Goal: Use online tool/utility: Utilize a website feature to perform a specific function

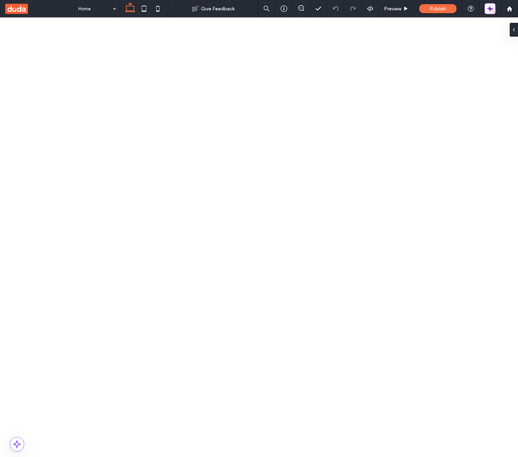
click at [495, 11] on button "button" at bounding box center [490, 8] width 11 height 11
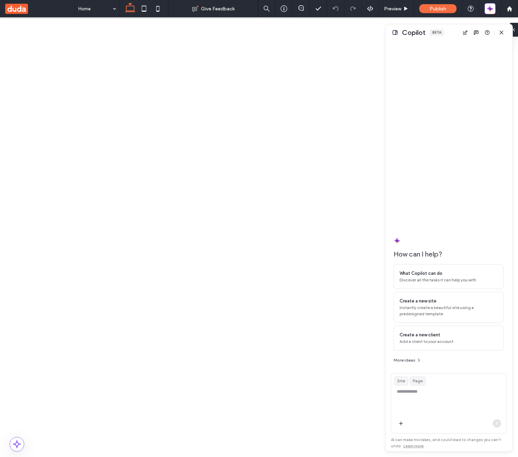
click at [399, 33] on button at bounding box center [395, 32] width 8 height 8
click at [393, 35] on button at bounding box center [395, 32] width 8 height 8
click at [398, 34] on button at bounding box center [395, 32] width 8 height 8
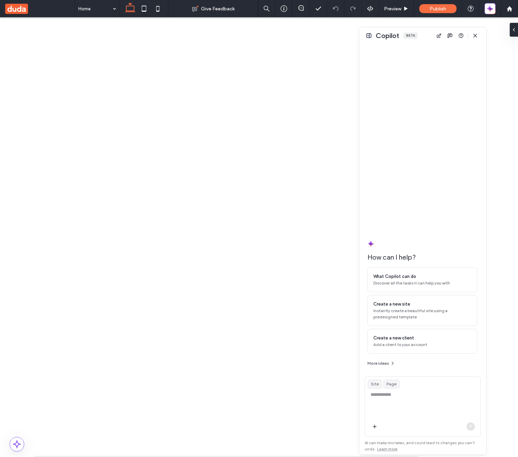
drag, startPoint x: 456, startPoint y: 37, endPoint x: 424, endPoint y: 41, distance: 31.3
click at [428, 40] on div "Copilot Beta" at bounding box center [422, 35] width 127 height 17
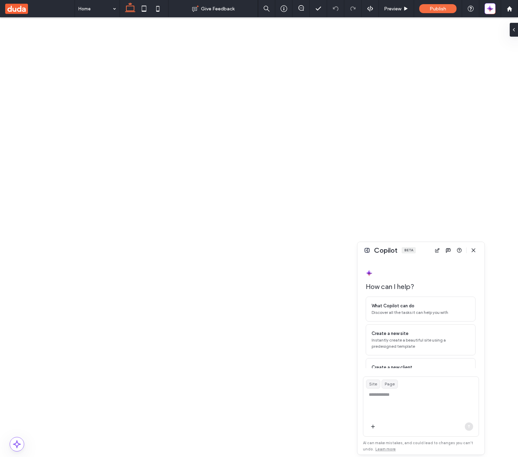
drag, startPoint x: 358, startPoint y: 28, endPoint x: 359, endPoint y: 318, distance: 290.0
click at [359, 311] on div at bounding box center [358, 309] width 3 height 3
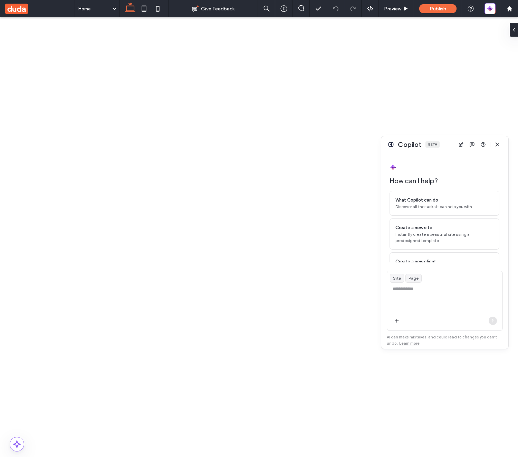
drag, startPoint x: 421, startPoint y: 252, endPoint x: 415, endPoint y: 100, distance: 152.6
click at [445, 146] on div "Copilot Beta" at bounding box center [445, 144] width 127 height 17
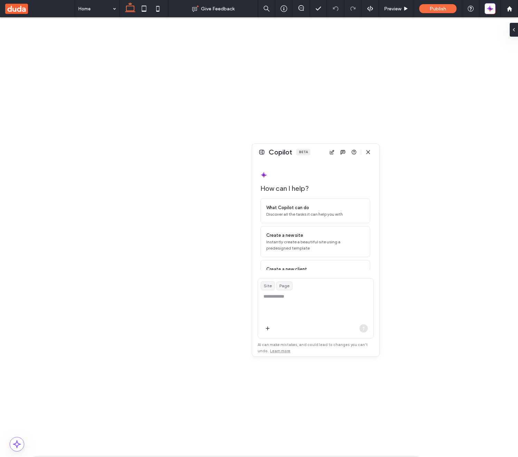
drag, startPoint x: 449, startPoint y: 148, endPoint x: 320, endPoint y: 156, distance: 129.5
click at [320, 156] on div "Copilot Beta" at bounding box center [315, 152] width 127 height 17
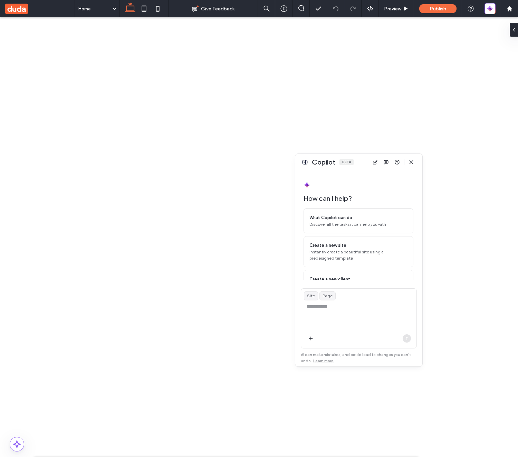
drag, startPoint x: 319, startPoint y: 153, endPoint x: 376, endPoint y: 164, distance: 57.4
click at [376, 164] on div "Copilot Beta" at bounding box center [359, 162] width 127 height 17
click at [375, 163] on div "Copilot Beta" at bounding box center [372, 163] width 127 height 17
drag, startPoint x: 375, startPoint y: 163, endPoint x: 358, endPoint y: 161, distance: 17.1
click at [358, 161] on div "Copilot Beta" at bounding box center [355, 160] width 127 height 17
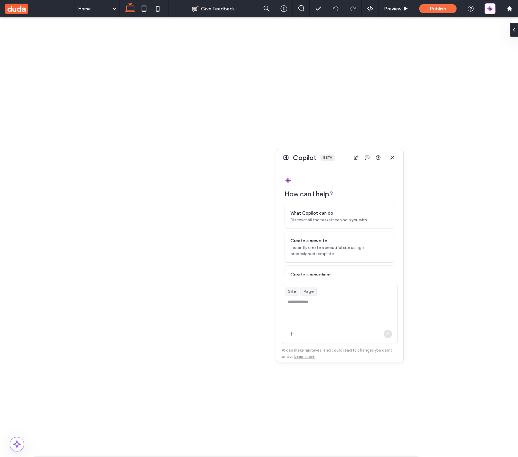
drag, startPoint x: 359, startPoint y: 162, endPoint x: 329, endPoint y: 157, distance: 30.5
click at [329, 157] on div "Copilot Beta" at bounding box center [340, 157] width 127 height 17
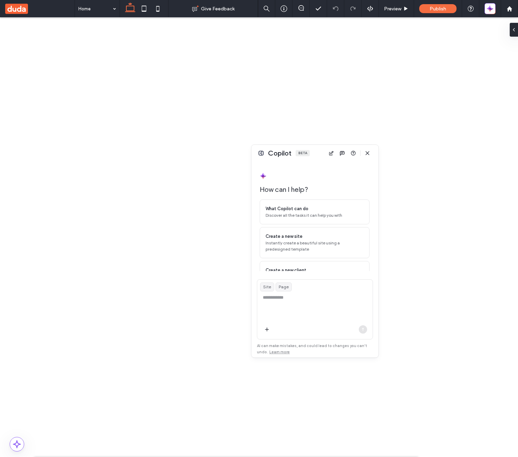
drag, startPoint x: 324, startPoint y: 157, endPoint x: 286, endPoint y: 149, distance: 39.0
click at [286, 150] on div "Copilot Beta" at bounding box center [315, 153] width 127 height 17
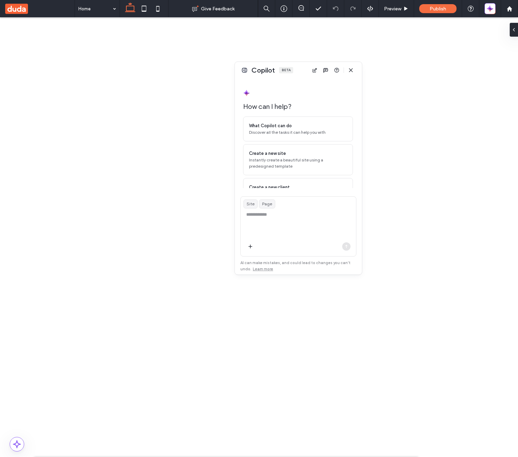
drag, startPoint x: 289, startPoint y: 149, endPoint x: 307, endPoint y: 69, distance: 81.2
click at [307, 70] on div "Copilot Beta" at bounding box center [298, 70] width 127 height 17
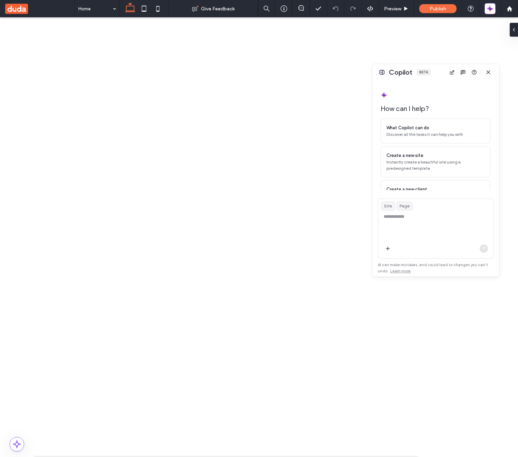
drag, startPoint x: 307, startPoint y: 71, endPoint x: 443, endPoint y: 75, distance: 135.9
click at [443, 75] on div "Copilot Beta" at bounding box center [436, 72] width 127 height 17
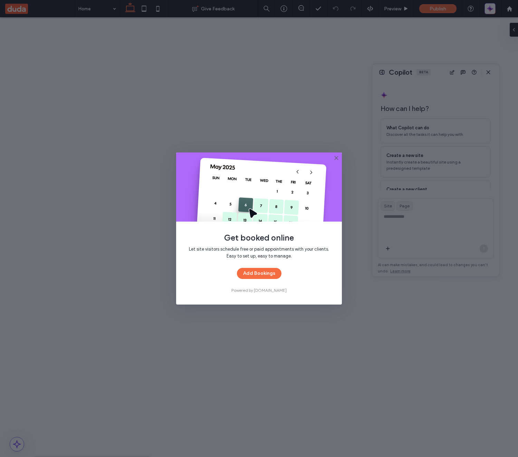
click at [336, 159] on icon at bounding box center [337, 158] width 6 height 6
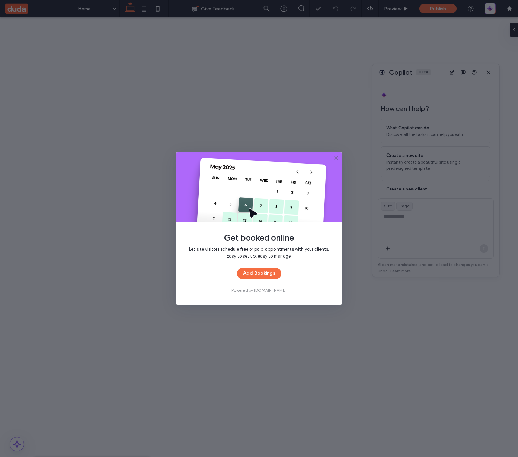
click at [336, 158] on use at bounding box center [336, 157] width 3 height 3
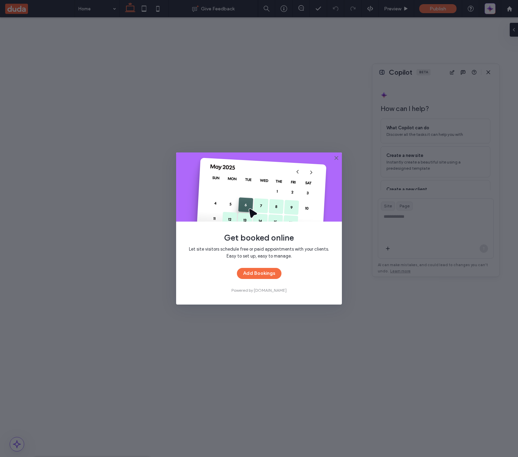
click at [337, 157] on icon at bounding box center [337, 158] width 6 height 6
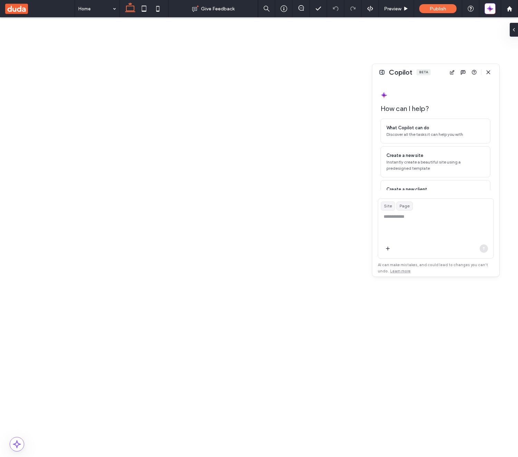
click at [48, 457] on div "Site Text" at bounding box center [56, 467] width 28 height 6
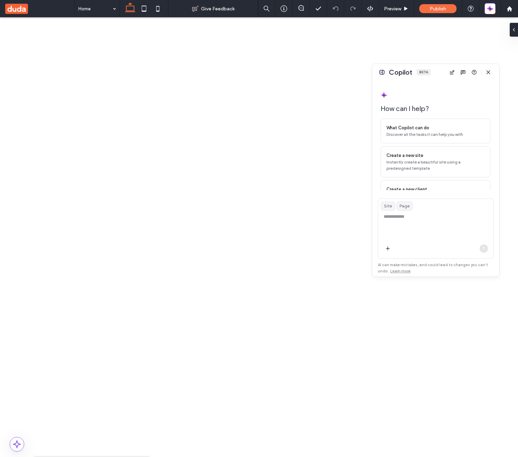
click at [454, 96] on div "How can I help? What Copilot can do Discover all the tasks it can help you with…" at bounding box center [436, 155] width 110 height 127
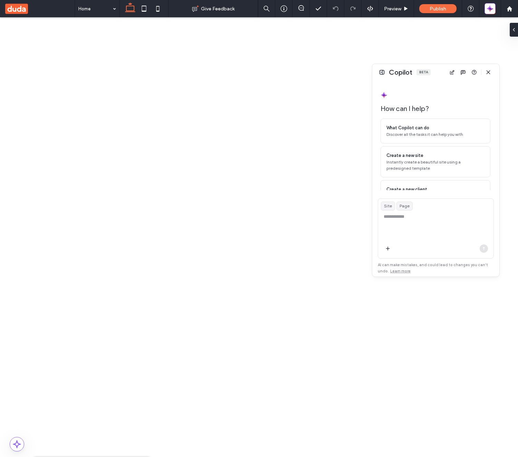
click at [443, 233] on textarea at bounding box center [436, 226] width 115 height 27
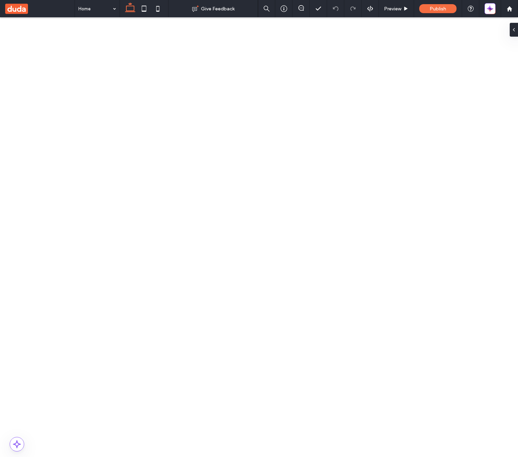
click at [139, 457] on icon at bounding box center [140, 466] width 5 height 5
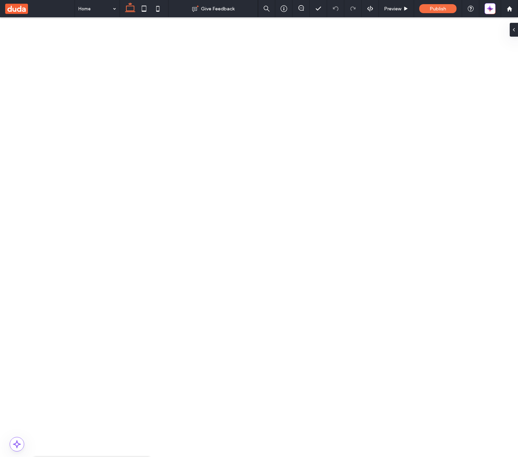
click at [141, 457] on icon at bounding box center [140, 466] width 5 height 5
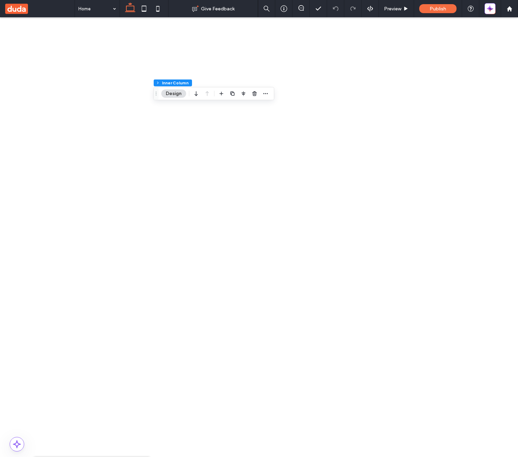
click at [492, 9] on icon "button" at bounding box center [491, 10] width 3 height 3
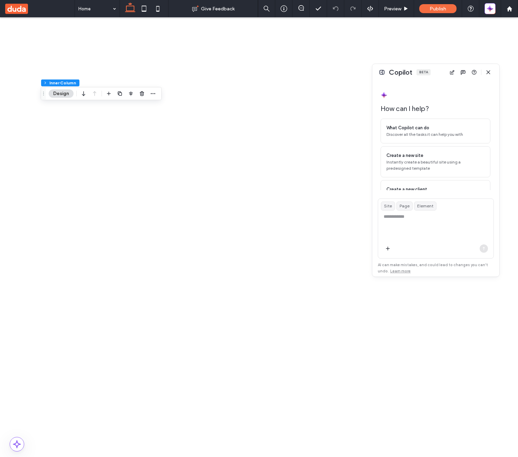
scroll to position [30, 0]
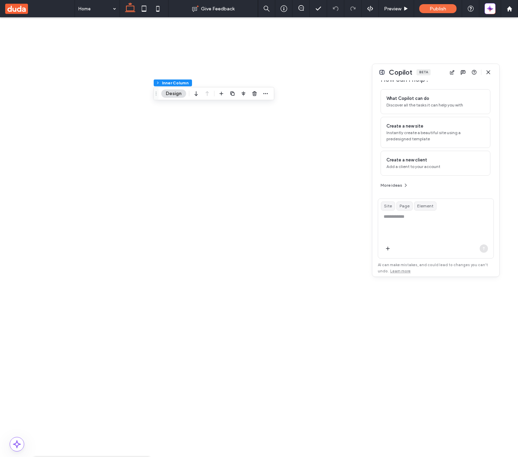
click at [460, 189] on div "How can I help? What Copilot can do Discover all the tasks it can help you with…" at bounding box center [436, 136] width 111 height 110
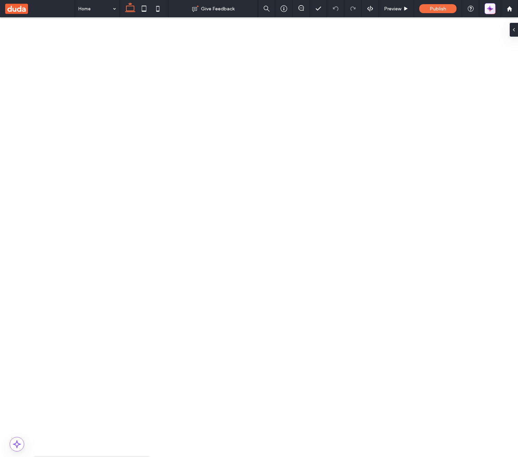
click at [493, 10] on icon "button" at bounding box center [490, 8] width 7 height 7
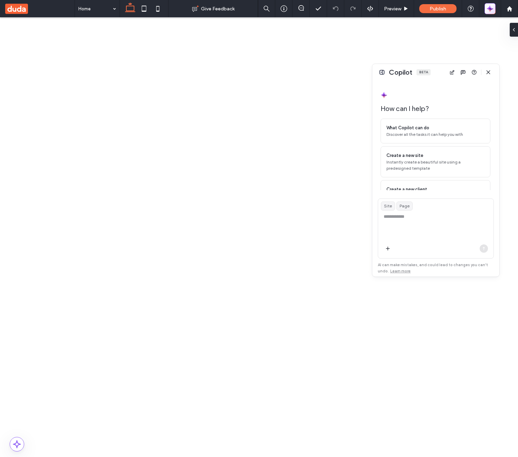
scroll to position [30, 0]
click at [454, 217] on textarea at bounding box center [436, 226] width 115 height 27
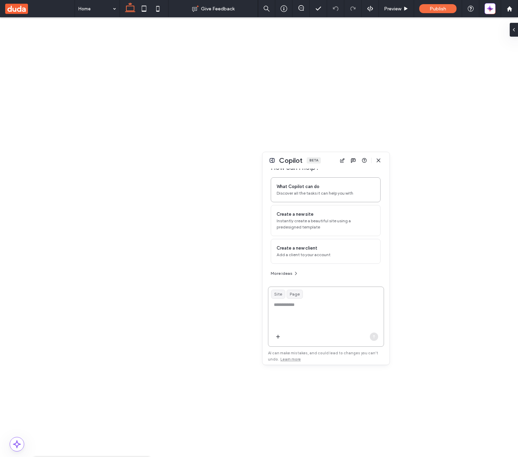
drag, startPoint x: 442, startPoint y: 73, endPoint x: 332, endPoint y: 161, distance: 140.9
click at [332, 161] on div "Copilot Beta" at bounding box center [326, 160] width 127 height 17
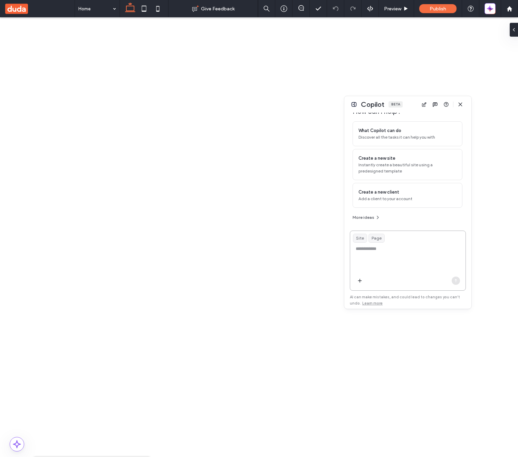
drag, startPoint x: 332, startPoint y: 165, endPoint x: 413, endPoint y: 109, distance: 98.9
click at [413, 109] on div "Copilot Beta" at bounding box center [408, 104] width 127 height 17
click at [393, 256] on textarea at bounding box center [407, 258] width 115 height 27
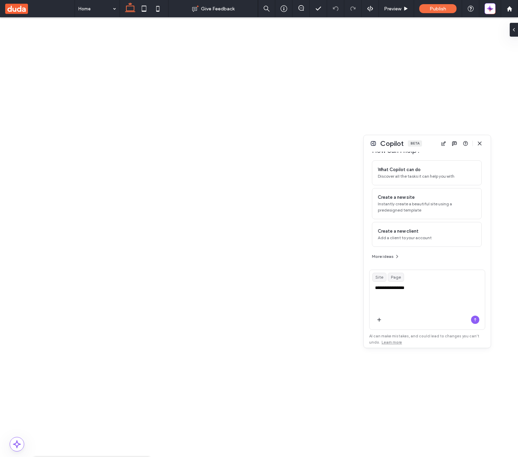
drag, startPoint x: 407, startPoint y: 103, endPoint x: 387, endPoint y: 177, distance: 76.6
click at [380, 143] on div "Copilot Beta" at bounding box center [427, 143] width 127 height 17
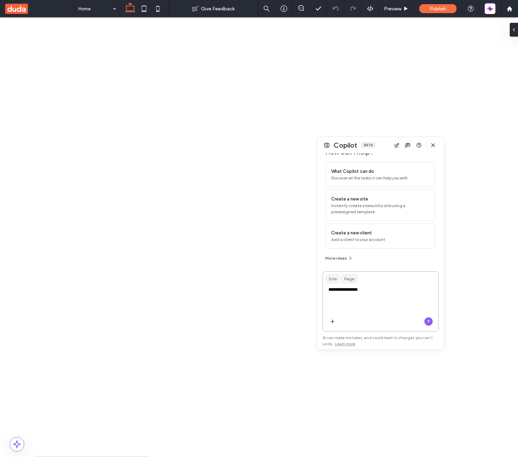
click at [372, 294] on textarea "**********" at bounding box center [380, 299] width 115 height 27
type textarea "**********"
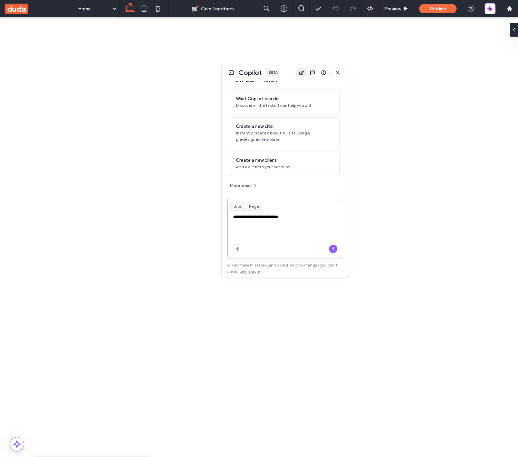
drag, startPoint x: 385, startPoint y: 148, endPoint x: 296, endPoint y: 76, distance: 115.3
click at [296, 76] on div "Copilot Beta" at bounding box center [285, 72] width 127 height 17
click at [307, 230] on textarea "**********" at bounding box center [284, 227] width 115 height 27
type textarea "**********"
click at [481, 15] on div at bounding box center [490, 8] width 21 height 17
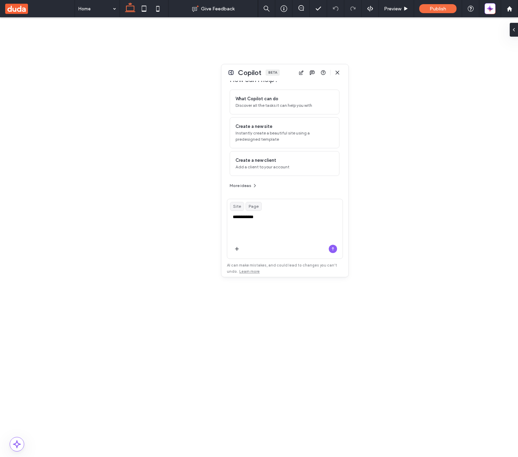
click at [481, 15] on div at bounding box center [490, 8] width 21 height 17
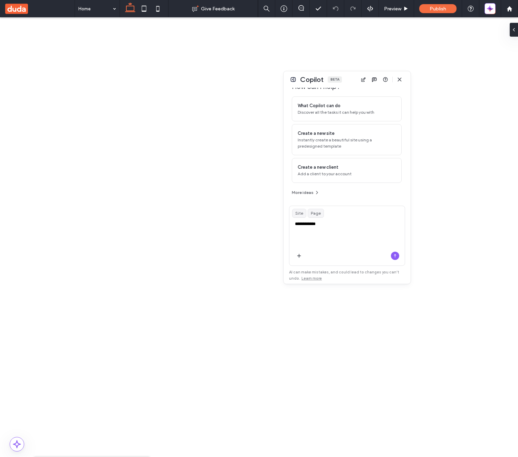
drag, startPoint x: 283, startPoint y: 73, endPoint x: 346, endPoint y: 80, distance: 63.7
click at [346, 80] on div "Copilot Beta" at bounding box center [347, 79] width 127 height 17
drag, startPoint x: 297, startPoint y: 81, endPoint x: 263, endPoint y: 63, distance: 38.0
click at [297, 81] on button at bounding box center [294, 80] width 8 height 8
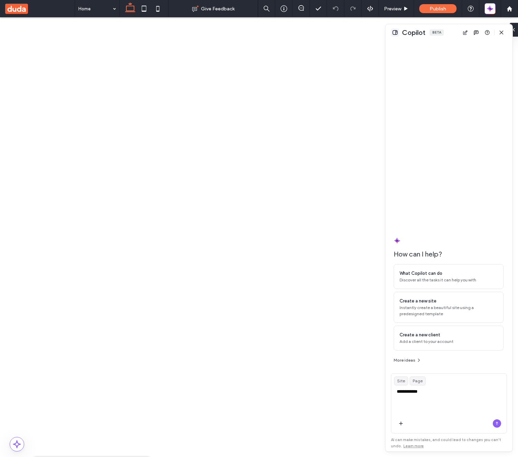
click at [395, 30] on button at bounding box center [395, 32] width 8 height 8
click at [395, 31] on button at bounding box center [395, 32] width 8 height 8
click at [396, 32] on button at bounding box center [395, 32] width 8 height 8
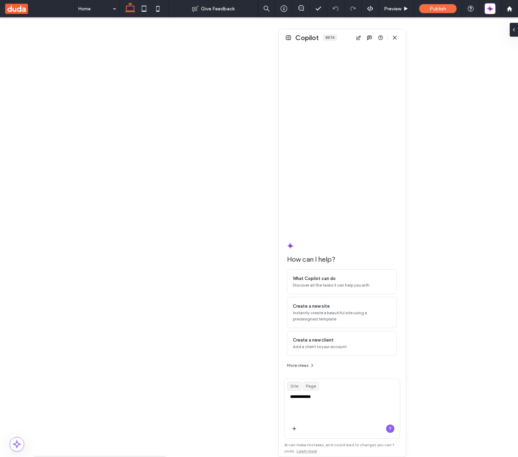
drag, startPoint x: 419, startPoint y: 34, endPoint x: 293, endPoint y: 38, distance: 125.6
click at [296, 38] on span "Copilot" at bounding box center [308, 37] width 24 height 9
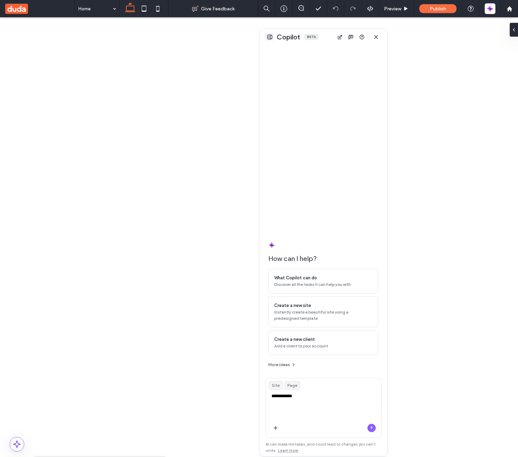
click at [271, 38] on button at bounding box center [270, 37] width 8 height 8
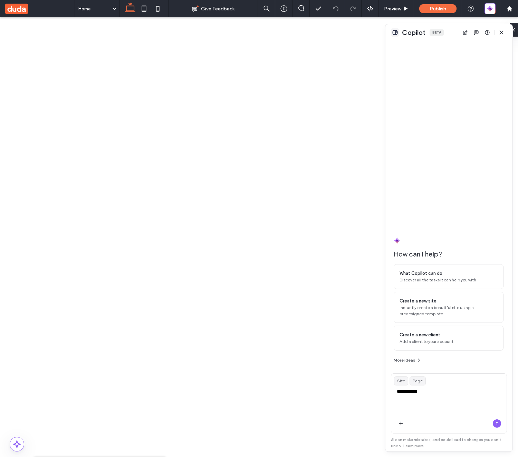
click at [394, 33] on button at bounding box center [395, 32] width 8 height 8
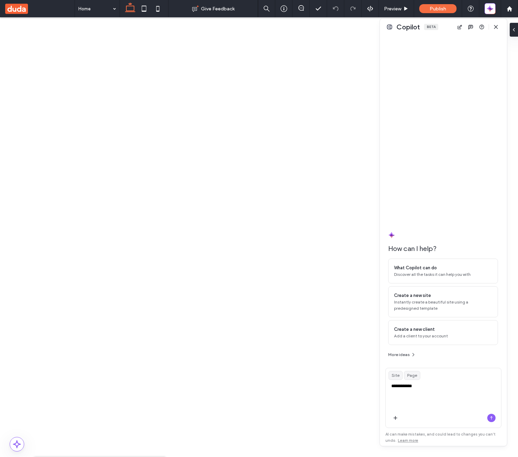
drag, startPoint x: 458, startPoint y: 36, endPoint x: 452, endPoint y: 36, distance: 5.5
click at [452, 36] on div "**********" at bounding box center [443, 232] width 127 height 427
click at [392, 28] on button at bounding box center [390, 27] width 8 height 8
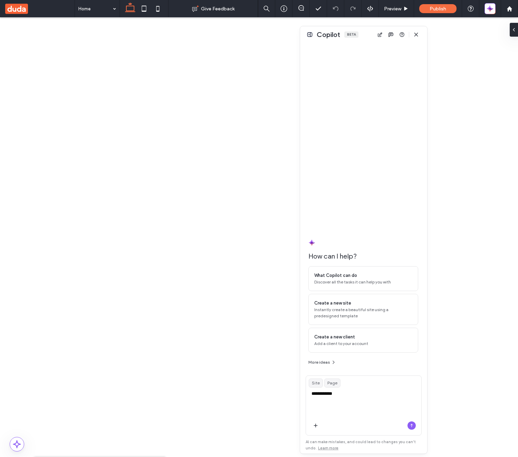
drag, startPoint x: 455, startPoint y: 36, endPoint x: 358, endPoint y: 37, distance: 96.4
click at [357, 37] on div "Copilot Beta" at bounding box center [363, 34] width 127 height 17
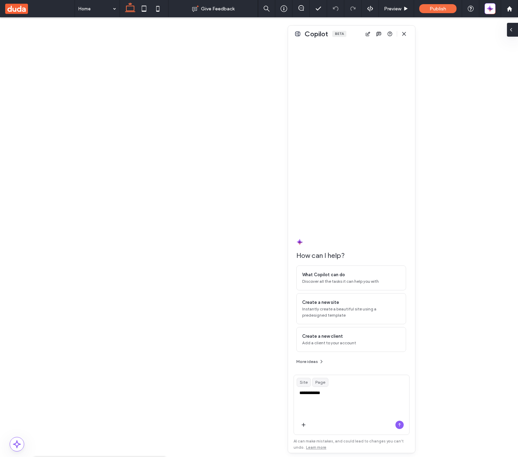
click at [513, 30] on icon at bounding box center [512, 30] width 6 height 6
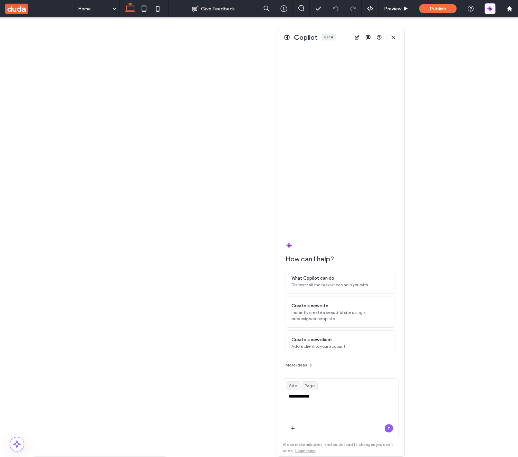
drag, startPoint x: 354, startPoint y: 34, endPoint x: 377, endPoint y: 43, distance: 25.0
click at [366, 42] on div "Copilot Beta" at bounding box center [341, 37] width 127 height 17
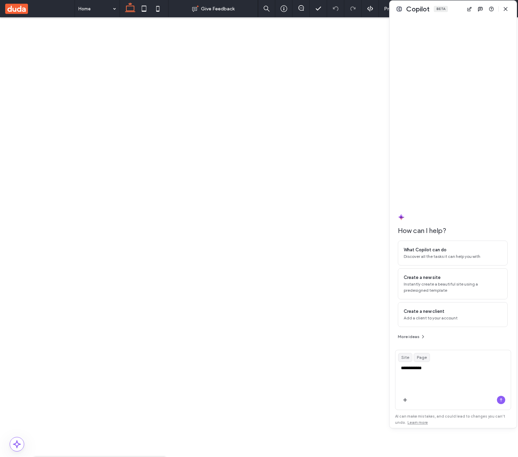
drag, startPoint x: 365, startPoint y: 38, endPoint x: 456, endPoint y: 37, distance: 90.9
click at [470, 31] on div "**********" at bounding box center [453, 214] width 127 height 427
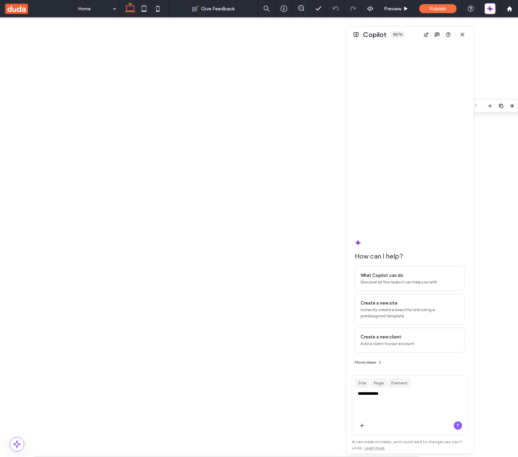
drag, startPoint x: 457, startPoint y: 13, endPoint x: 352, endPoint y: 40, distance: 107.9
click at [356, 40] on div "Copilot Beta" at bounding box center [410, 34] width 127 height 17
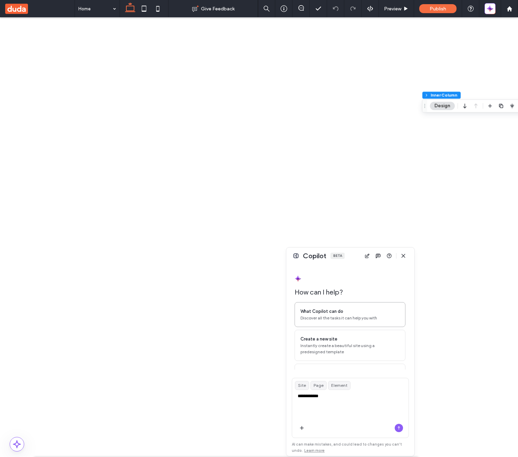
drag, startPoint x: 288, startPoint y: 29, endPoint x: 359, endPoint y: 318, distance: 297.6
click at [347, 339] on div at bounding box center [345, 337] width 3 height 3
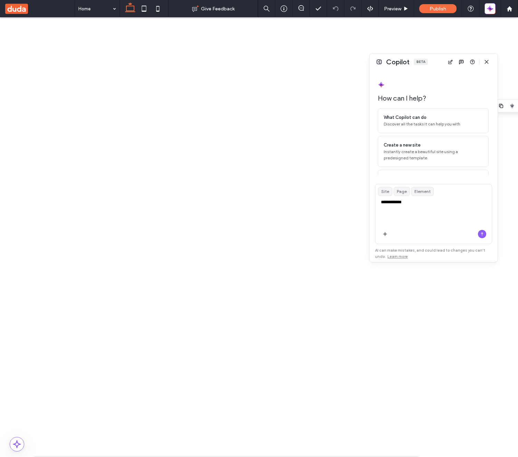
drag, startPoint x: 352, startPoint y: 257, endPoint x: 440, endPoint y: 63, distance: 213.3
click at [440, 63] on div "Copilot Beta" at bounding box center [434, 62] width 128 height 17
